Goal: Find specific page/section: Find specific page/section

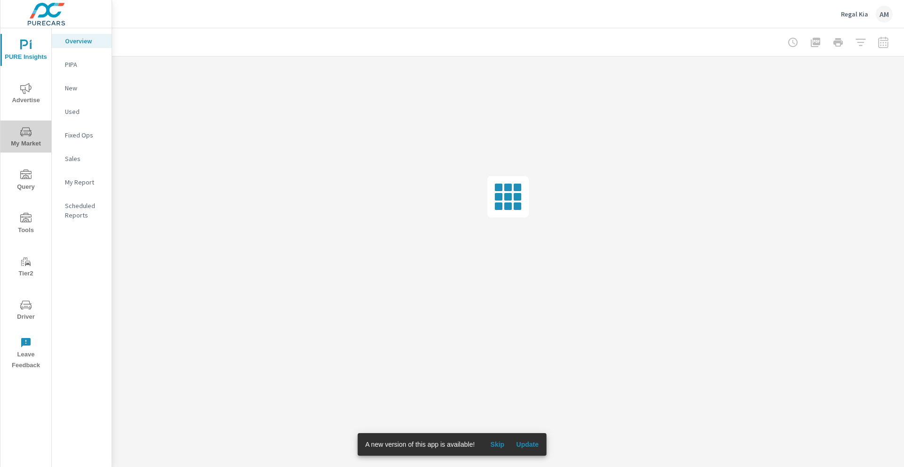
click at [29, 135] on icon "nav menu" at bounding box center [25, 131] width 11 height 11
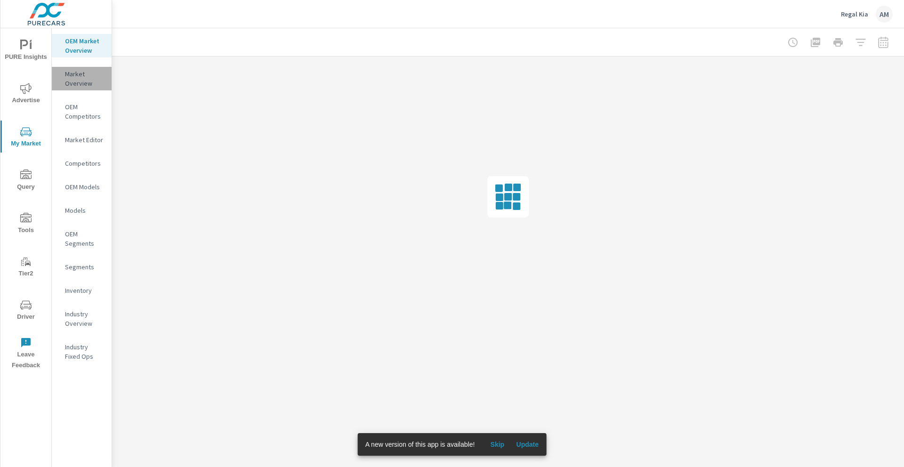
click at [91, 70] on p "Market Overview" at bounding box center [84, 78] width 39 height 19
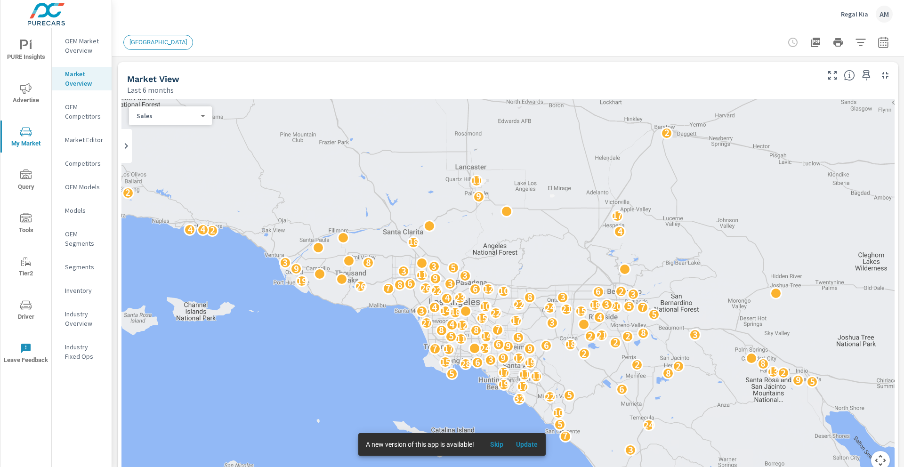
click at [77, 137] on p "Market Editor" at bounding box center [84, 139] width 39 height 9
